Goal: Information Seeking & Learning: Learn about a topic

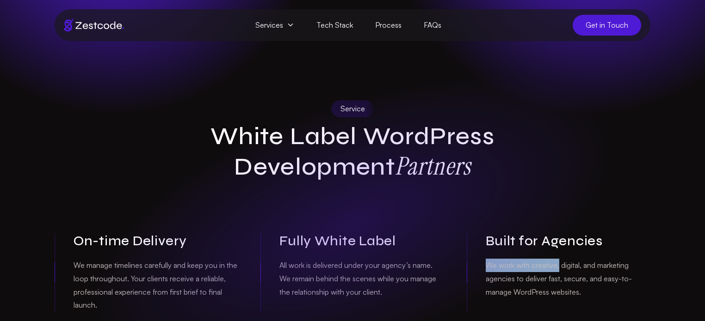
drag, startPoint x: 486, startPoint y: 264, endPoint x: 558, endPoint y: 267, distance: 72.2
click at [558, 267] on p "We work with creative, digital, and marketing agencies to deliver fast, secure,…" at bounding box center [568, 279] width 165 height 40
copy p "We work with creative,"
click at [487, 278] on p "We work with creative, digital, and marketing agencies to deliver fast, secure,…" at bounding box center [568, 279] width 165 height 40
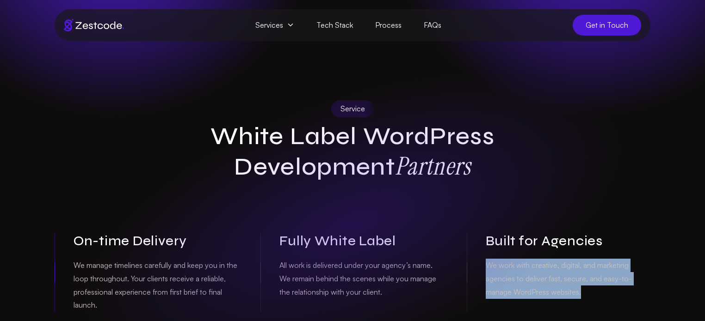
drag, startPoint x: 487, startPoint y: 267, endPoint x: 587, endPoint y: 298, distance: 105.6
click at [587, 298] on p "We work with creative, digital, and marketing agencies to deliver fast, secure,…" at bounding box center [568, 279] width 165 height 40
copy p "We work with creative, digital, and marketing agencies to deliver fast, secure,…"
click at [548, 199] on div "Service White Label WordPress Development Partners On-time Delivery We manage t…" at bounding box center [352, 248] width 610 height 296
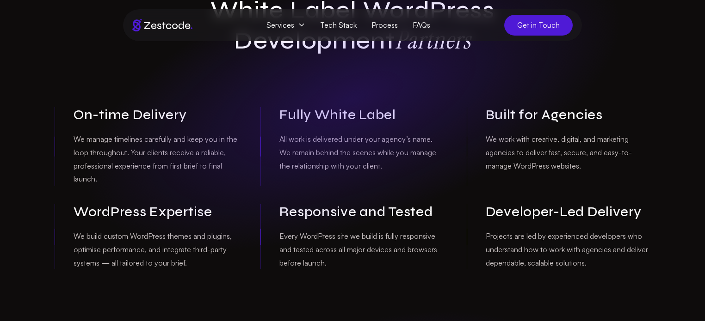
scroll to position [128, 0]
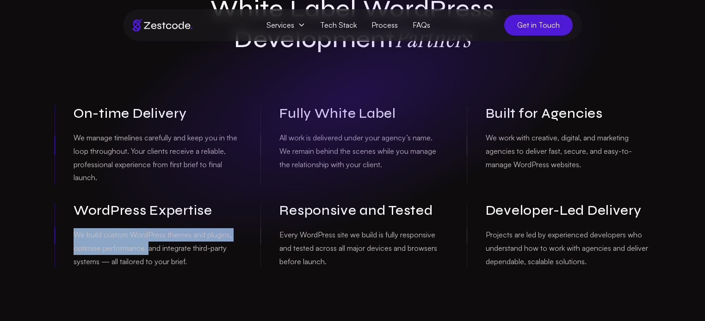
drag, startPoint x: 74, startPoint y: 234, endPoint x: 148, endPoint y: 250, distance: 75.6
click at [148, 250] on p "We build custom WordPress themes and plugins, optimise performance, and integra…" at bounding box center [156, 248] width 165 height 40
copy p "We build custom WordPress themes and plugins, optimise performance,"
click at [651, 155] on div "Service White Label WordPress Development Partners On-time Delivery We manage t…" at bounding box center [352, 121] width 610 height 296
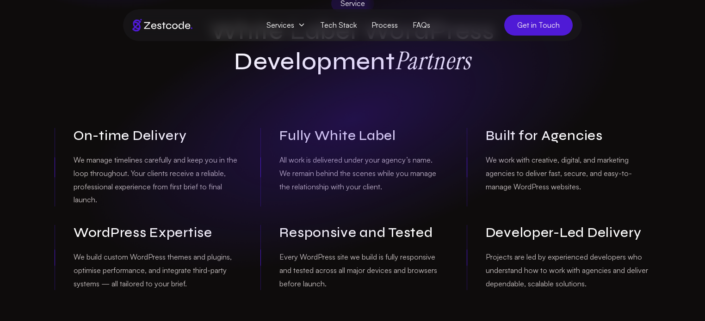
scroll to position [107, 0]
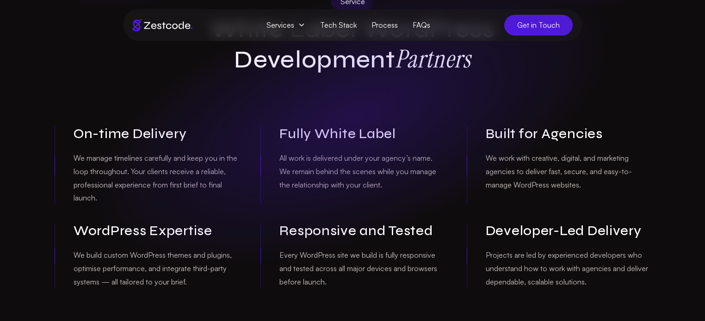
click at [551, 182] on p "We work with creative, digital, and marketing agencies to deliver fast, secure,…" at bounding box center [568, 172] width 165 height 40
drag, startPoint x: 517, startPoint y: 171, endPoint x: 586, endPoint y: 177, distance: 69.6
click at [586, 177] on p "We work with creative, digital, and marketing agencies to deliver fast, secure,…" at bounding box center [568, 172] width 165 height 40
copy p "to deliver fast, secure,"
click at [623, 79] on div "Service White Label WordPress Development Partners On-time Delivery We manage t…" at bounding box center [352, 141] width 610 height 296
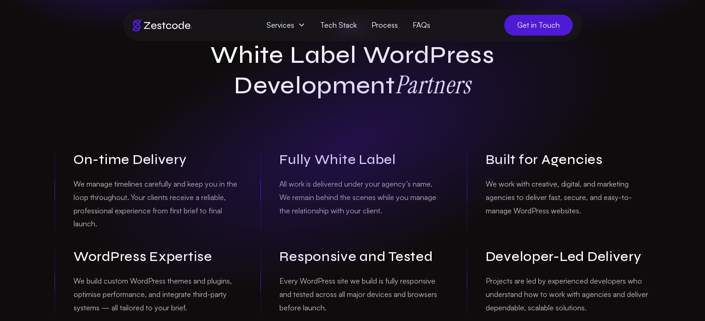
scroll to position [81, 0]
